Goal: Transaction & Acquisition: Purchase product/service

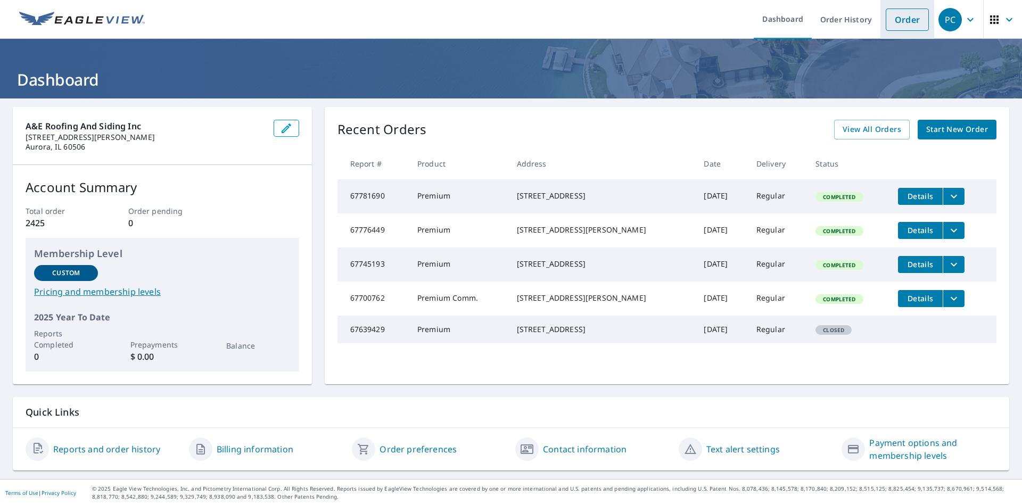
click at [917, 15] on link "Order" at bounding box center [907, 20] width 43 height 22
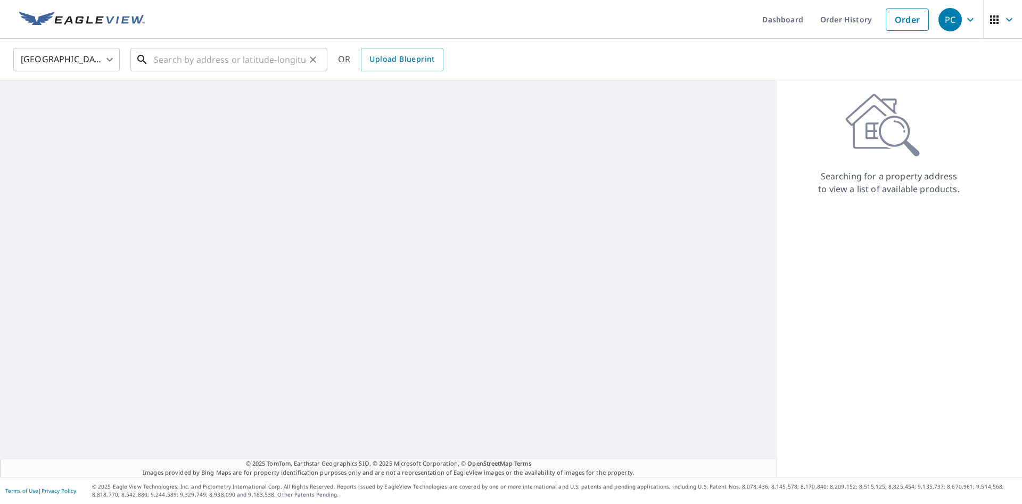
click at [286, 52] on input "text" at bounding box center [230, 60] width 152 height 30
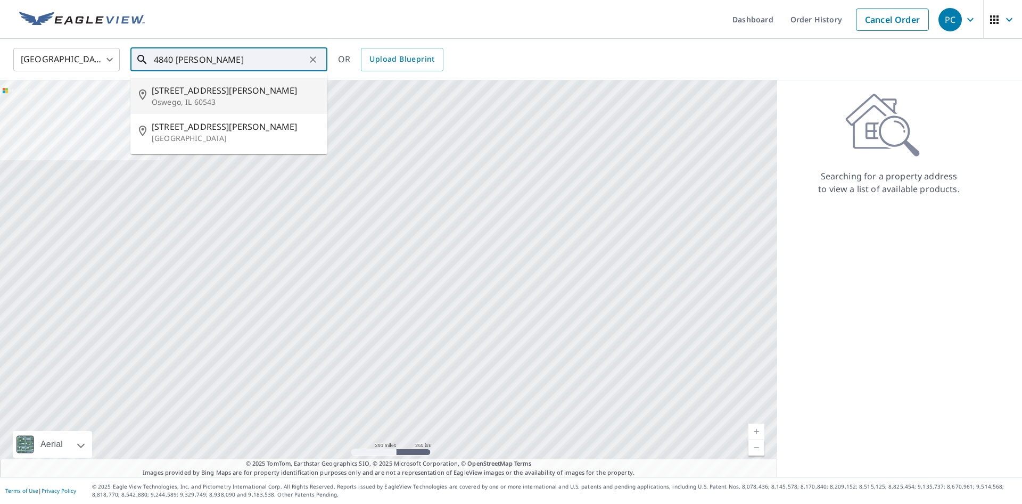
click at [187, 105] on p "Oswego, IL 60543" at bounding box center [235, 102] width 167 height 11
type input "[STREET_ADDRESS][PERSON_NAME]"
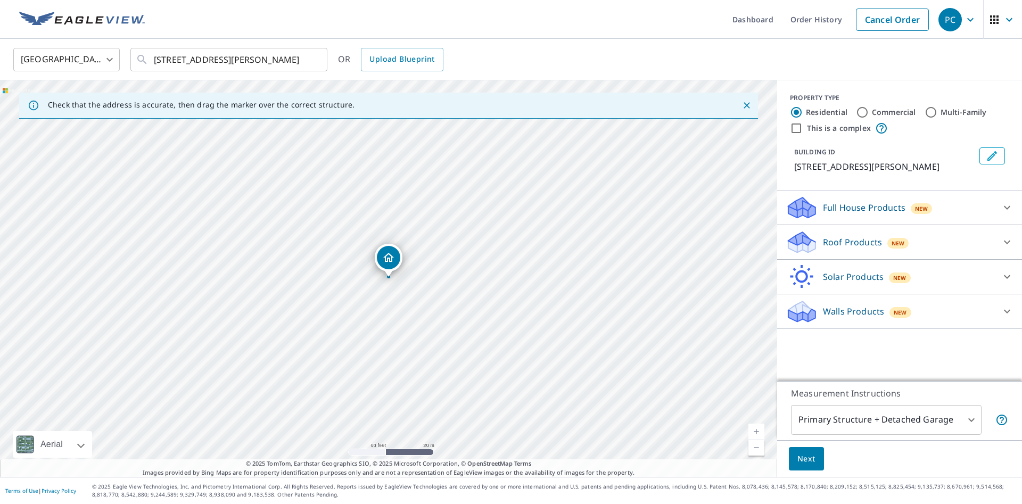
click at [828, 205] on p "Full House Products" at bounding box center [864, 207] width 83 height 13
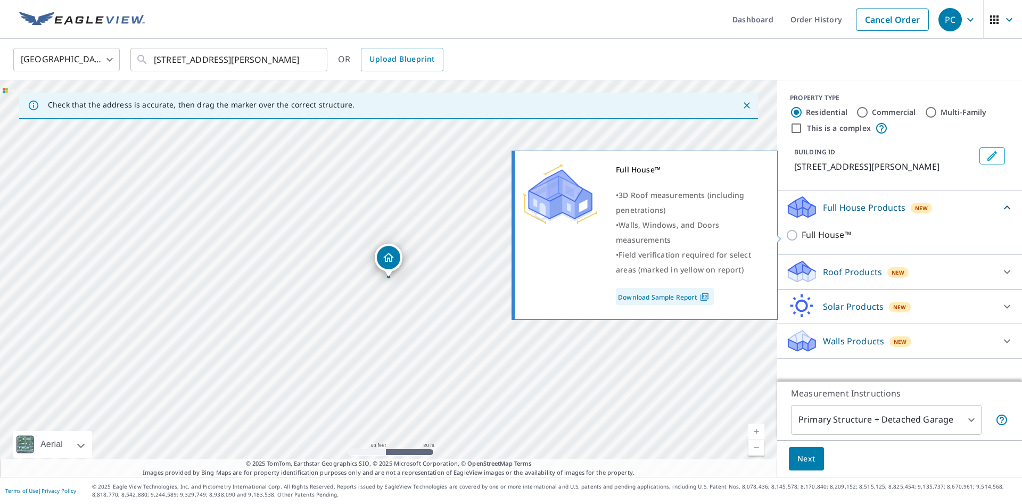
click at [818, 234] on p "Full House™" at bounding box center [827, 234] width 50 height 13
click at [802, 234] on input "Full House™" at bounding box center [794, 235] width 16 height 13
checkbox input "true"
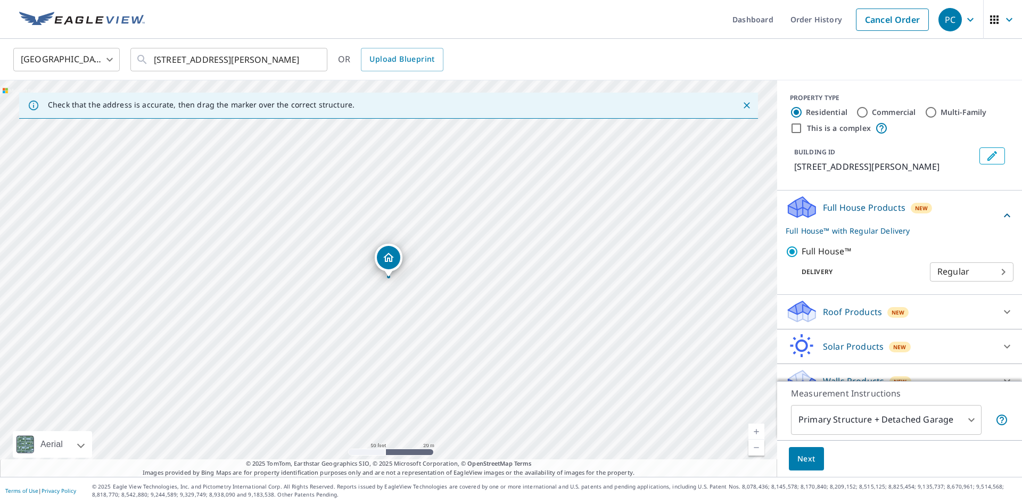
click at [851, 319] on div "Roof Products New" at bounding box center [890, 311] width 209 height 25
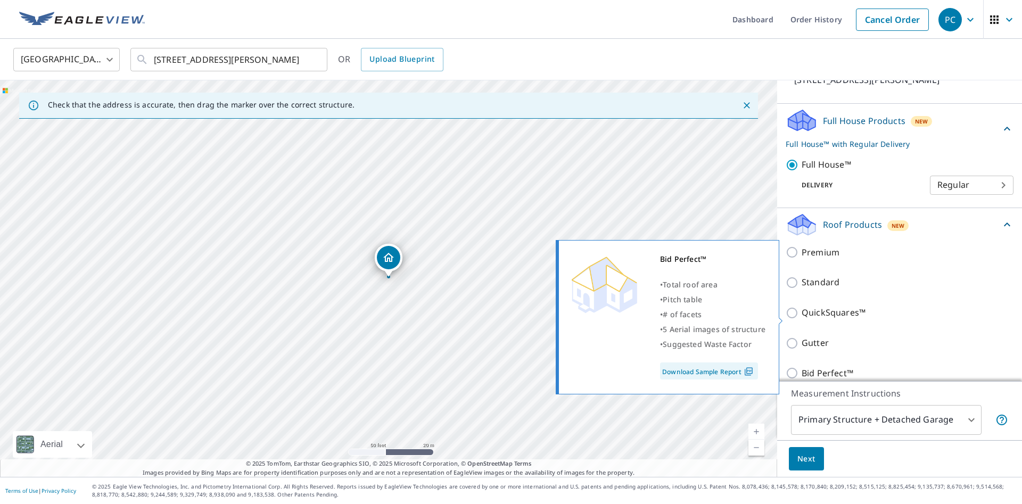
scroll to position [169, 0]
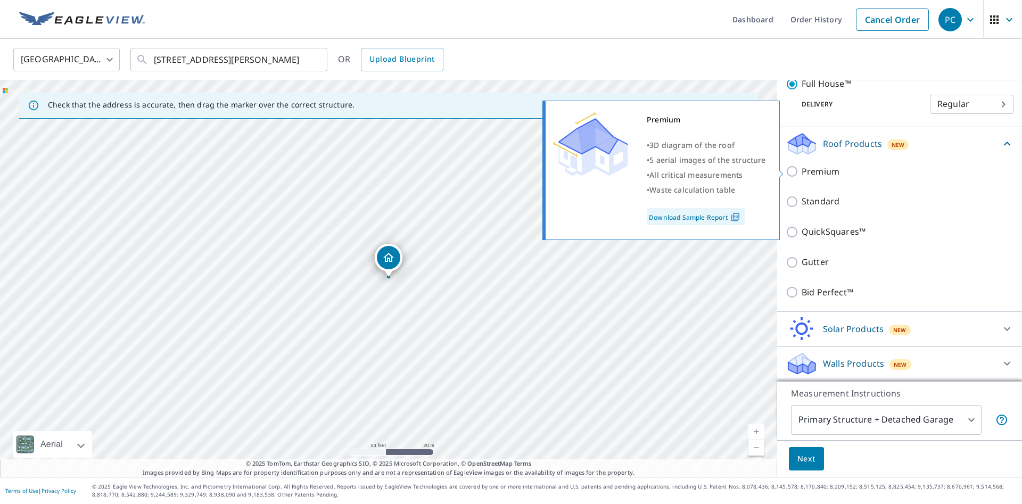
click at [820, 169] on p "Premium" at bounding box center [821, 171] width 38 height 13
click at [802, 169] on input "Premium" at bounding box center [794, 171] width 16 height 13
checkbox input "true"
checkbox input "false"
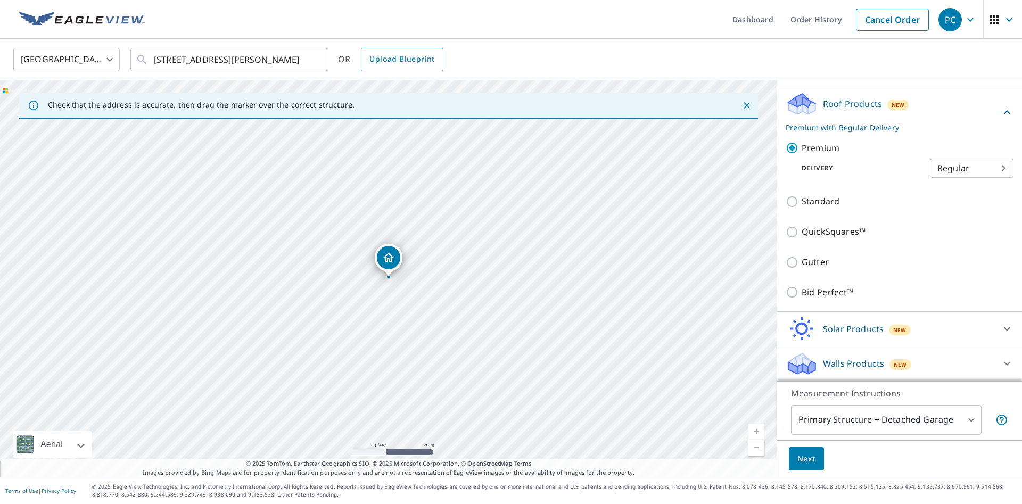
click at [907, 424] on body "PC PC Dashboard Order History Cancel Order PC [GEOGRAPHIC_DATA] [GEOGRAPHIC_DAT…" at bounding box center [511, 252] width 1022 height 504
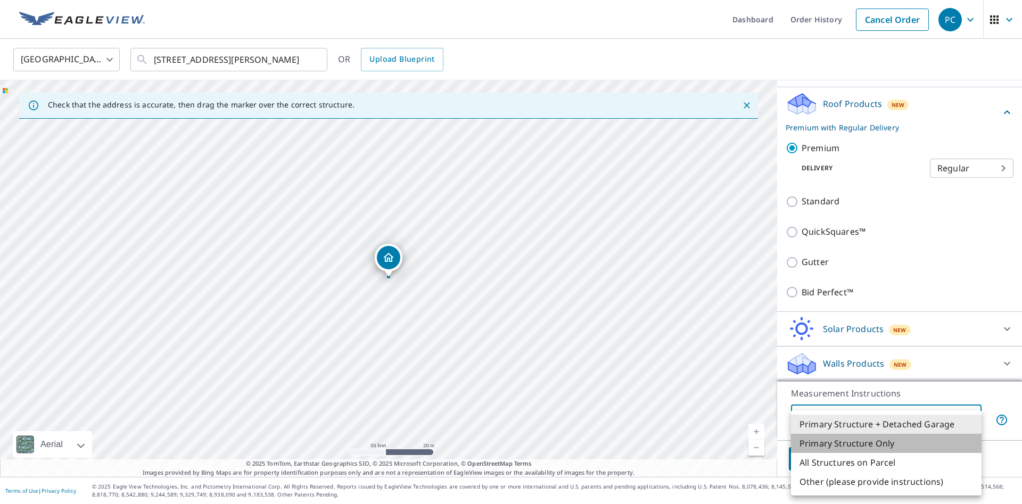
click at [857, 446] on li "Primary Structure Only" at bounding box center [886, 443] width 191 height 19
type input "2"
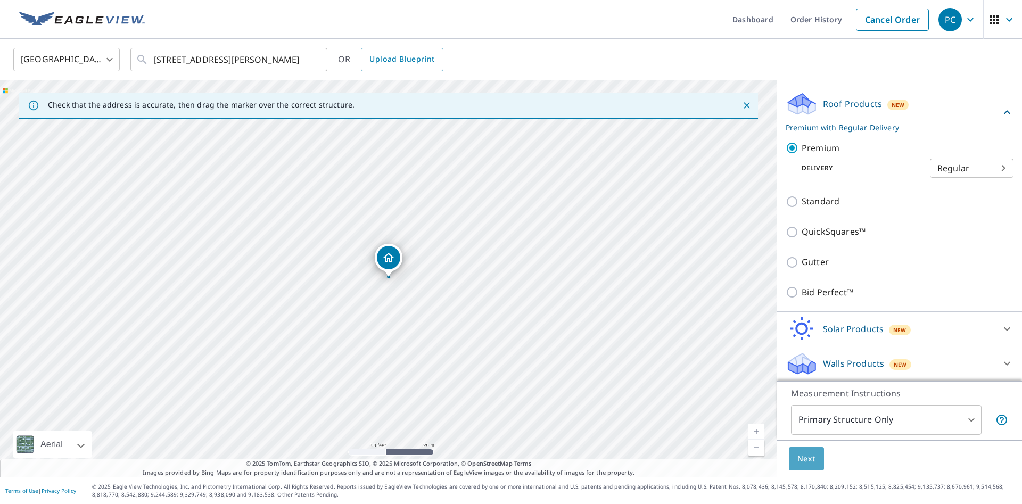
click at [815, 467] on button "Next" at bounding box center [806, 459] width 35 height 24
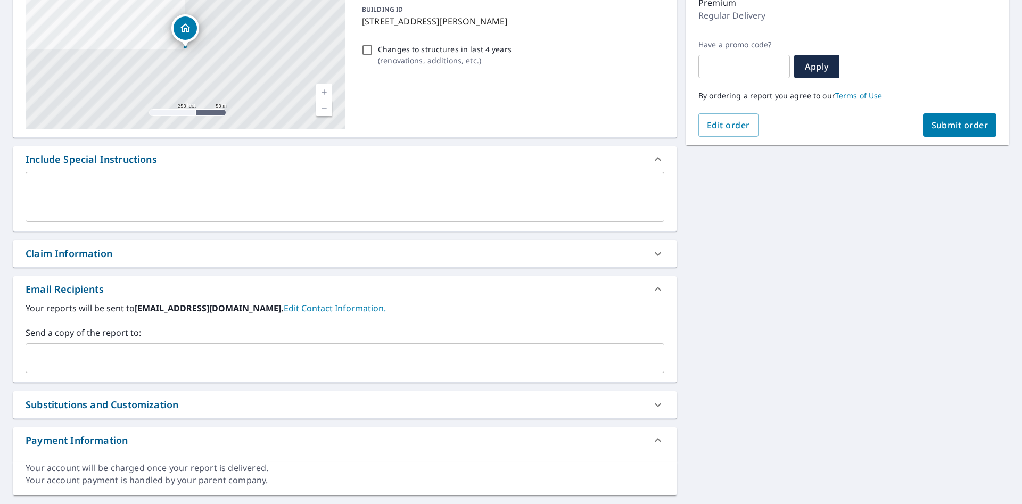
scroll to position [174, 0]
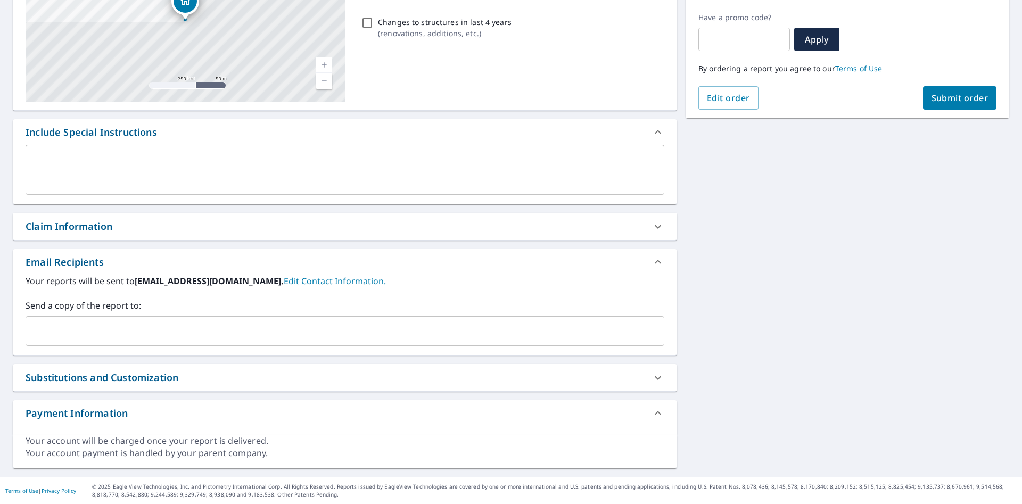
click at [59, 341] on input "text" at bounding box center [336, 331] width 613 height 20
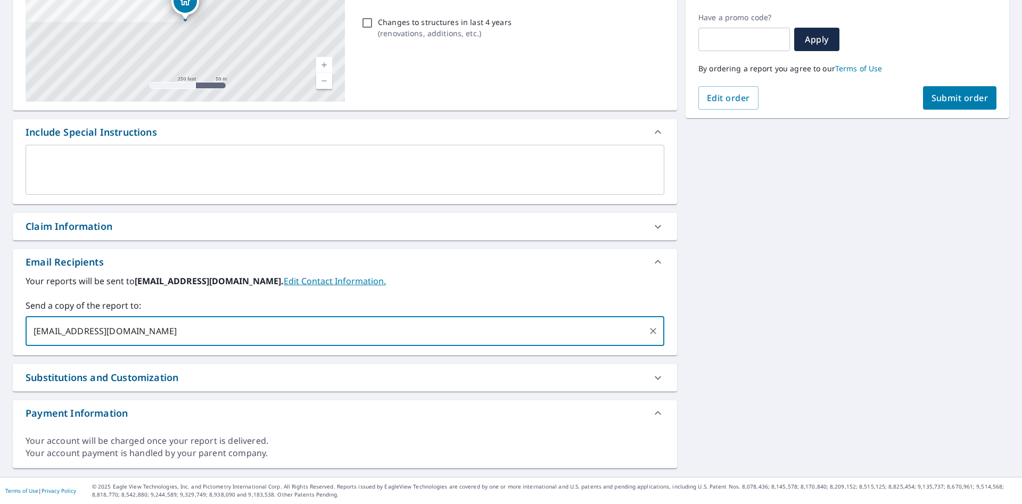
type input "[EMAIL_ADDRESS][DOMAIN_NAME]"
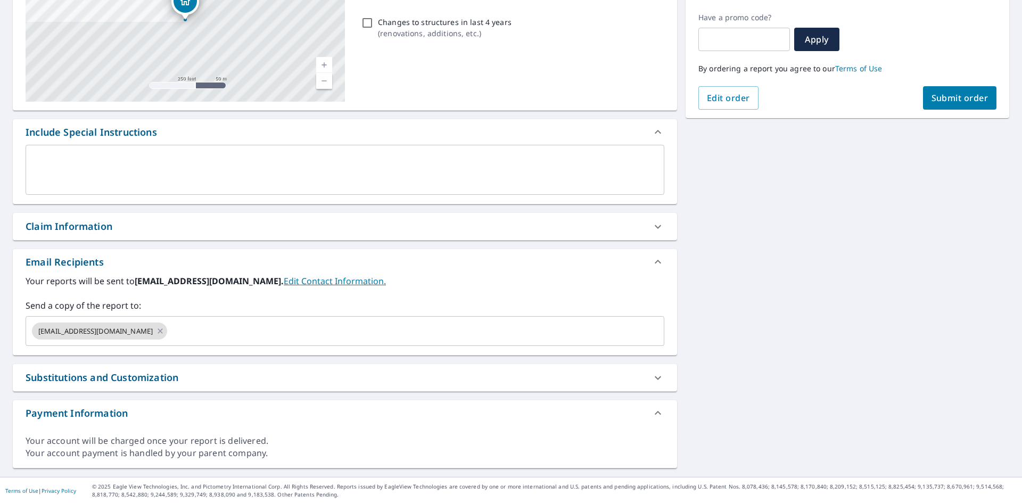
click at [783, 307] on div "[STREET_ADDRESS][GEOGRAPHIC_DATA][PERSON_NAME] A standard road map Aerial A det…" at bounding box center [511, 201] width 1022 height 552
click at [952, 96] on span "Submit order" at bounding box center [960, 98] width 57 height 12
checkbox input "true"
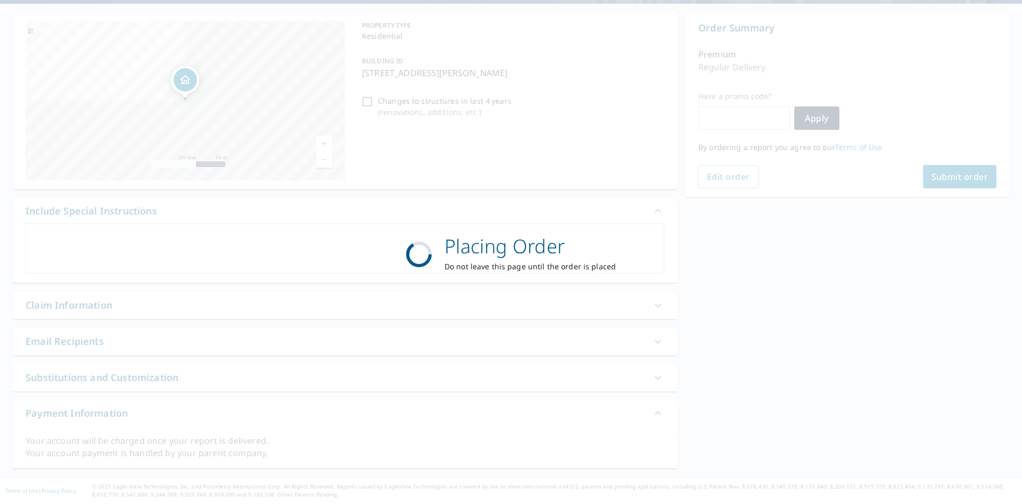
scroll to position [95, 0]
